Goal: Navigation & Orientation: Go to known website

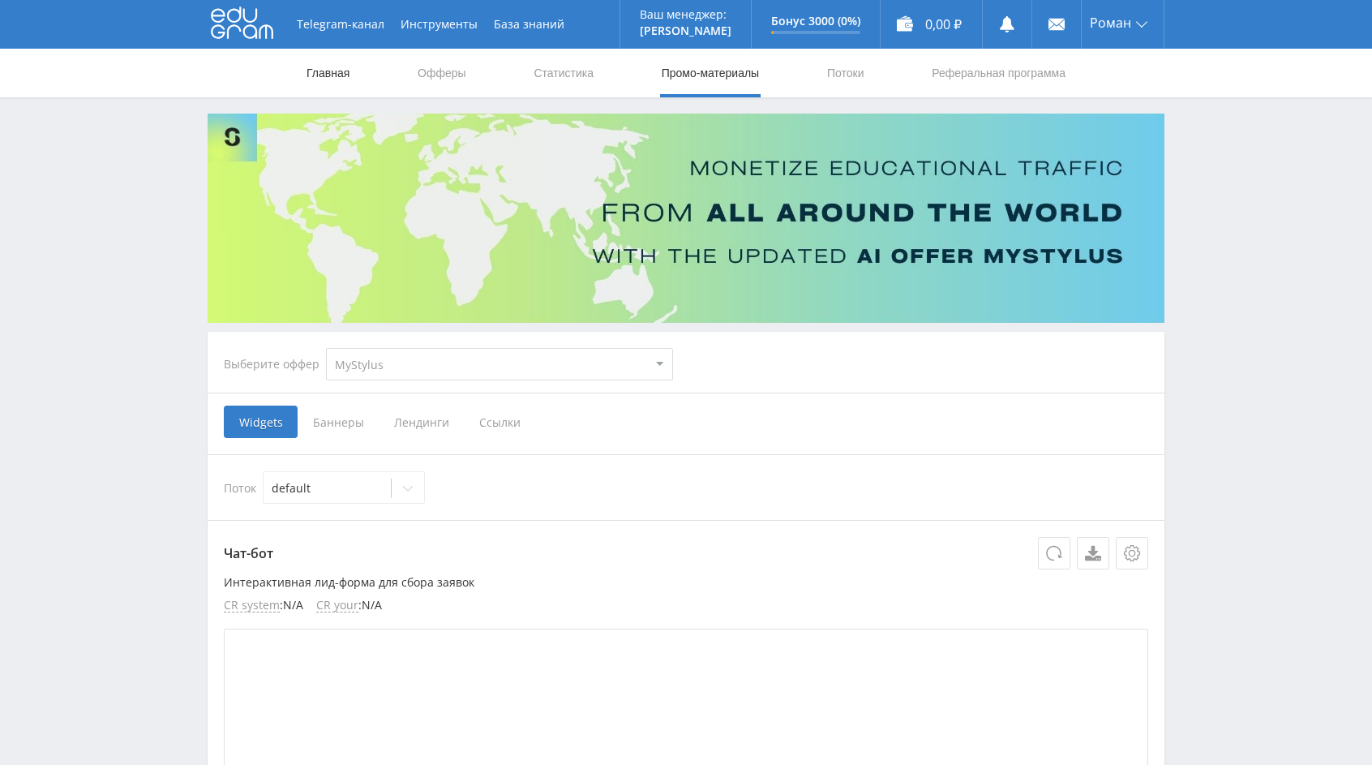
click at [336, 75] on link "Главная" at bounding box center [328, 73] width 46 height 49
